Goal: Check status

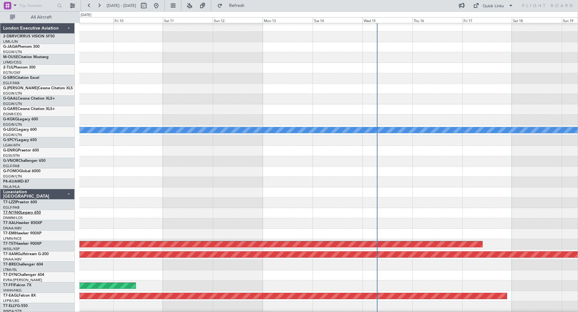
scroll to position [63, 0]
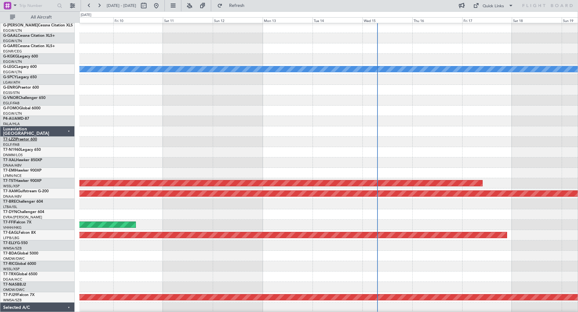
click at [20, 141] on link "T7-LZZI Praetor 600" at bounding box center [20, 140] width 34 height 4
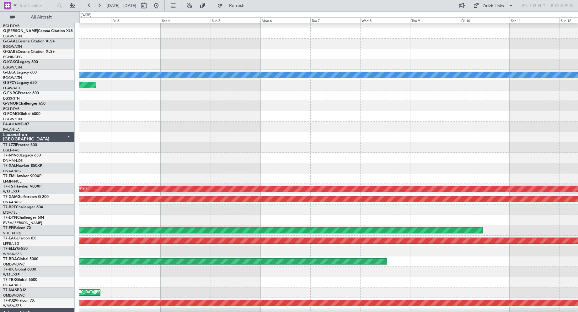
scroll to position [54, 0]
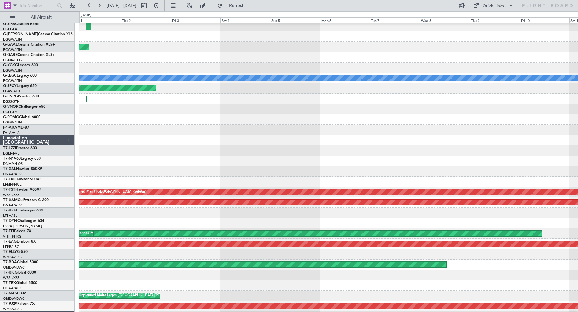
click at [495, 149] on div at bounding box center [328, 150] width 499 height 10
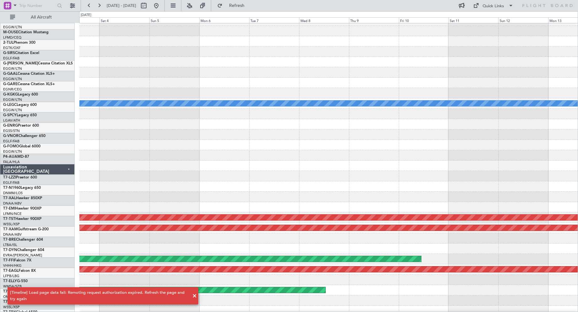
scroll to position [29, 0]
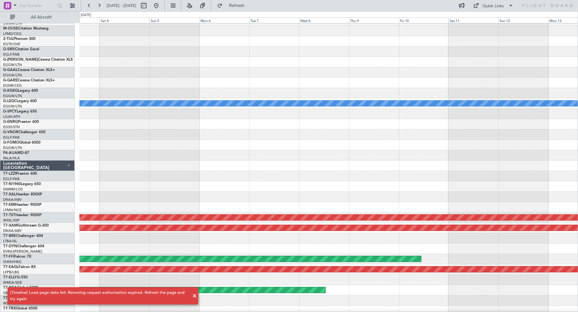
click at [0, 175] on html "[DATE] - [DATE] Refresh Quick Links All Aircraft Planned [GEOGRAPHIC_DATA] A/C …" at bounding box center [289, 156] width 578 height 312
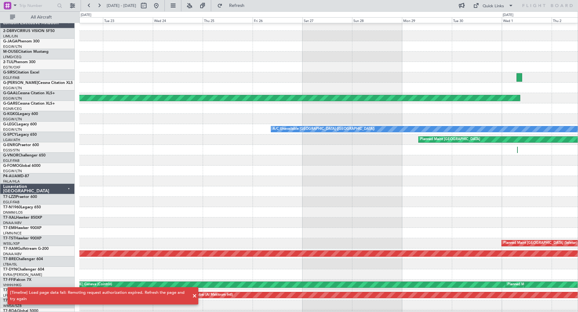
scroll to position [3, 0]
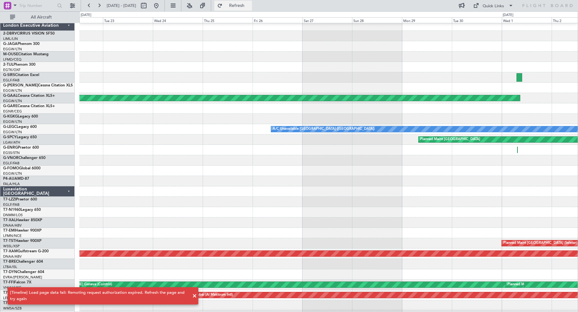
click at [250, 7] on span "Refresh" at bounding box center [237, 5] width 26 height 4
